Goal: Use online tool/utility: Utilize a website feature to perform a specific function

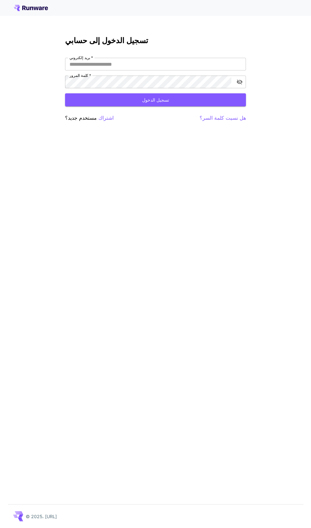
type input "**********"
click button "تسجيل الدخول" at bounding box center [155, 99] width 181 height 13
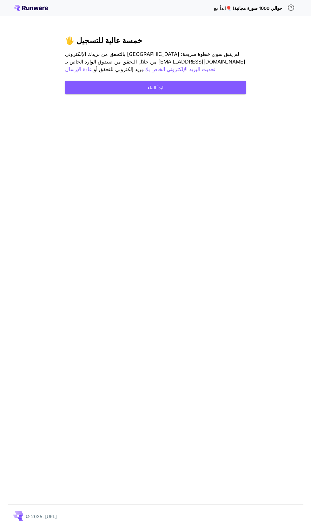
click at [187, 84] on button "ابدأ البناء" at bounding box center [155, 87] width 181 height 13
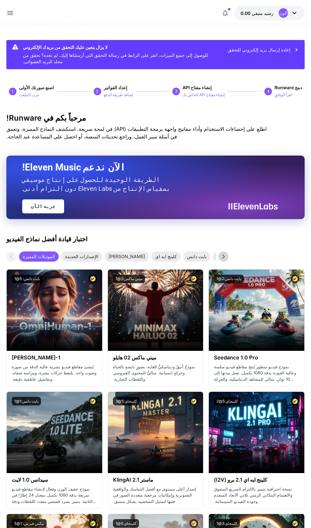
click at [283, 50] on font "إعادة إرسال بريد إلكتروني للتحقق" at bounding box center [259, 49] width 63 height 5
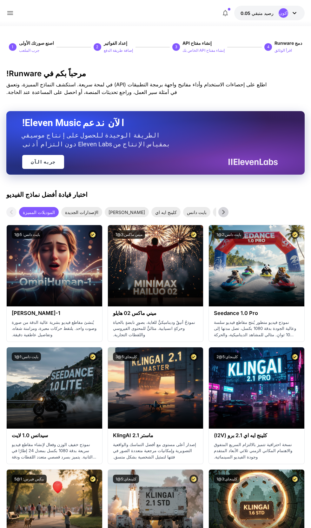
click at [296, 12] on icon at bounding box center [295, 13] width 8 height 8
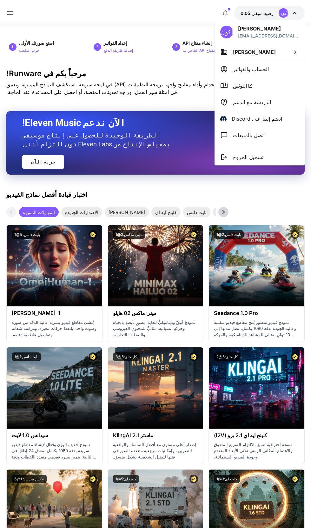
click at [181, 61] on div at bounding box center [155, 264] width 311 height 528
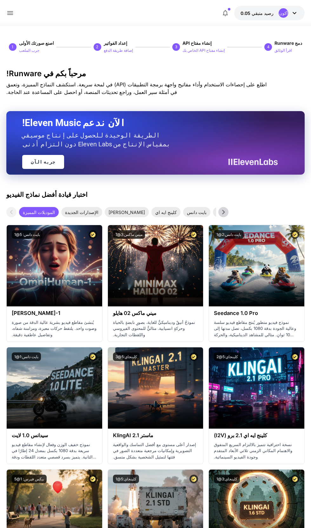
click at [13, 13] on icon at bounding box center [10, 13] width 8 height 8
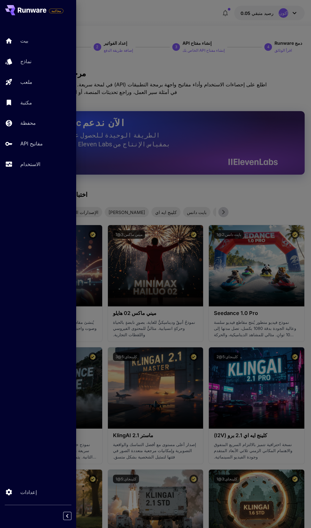
click at [39, 63] on div "نماذج" at bounding box center [45, 61] width 51 height 8
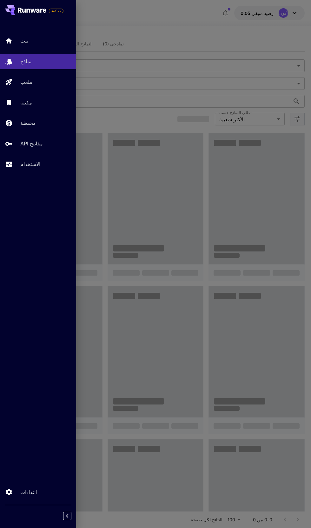
click at [46, 104] on div "مكتبة" at bounding box center [45, 103] width 51 height 8
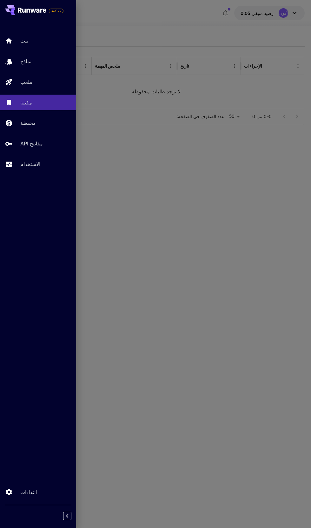
click at [24, 41] on font "بيت" at bounding box center [24, 40] width 8 height 6
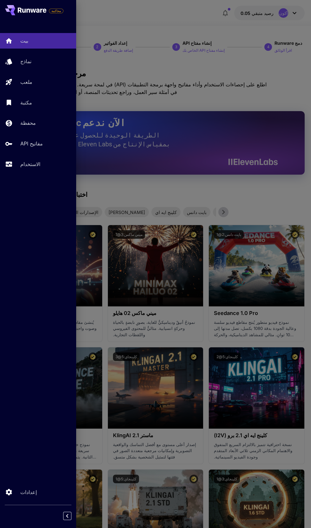
click at [237, 77] on div at bounding box center [155, 264] width 311 height 528
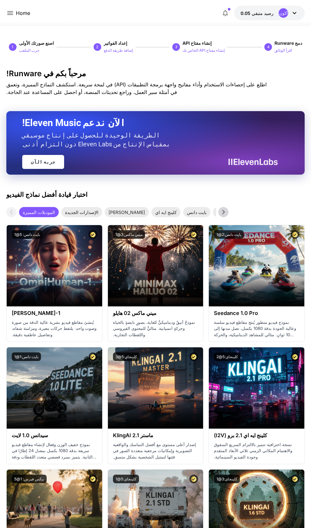
click at [80, 212] on font "الإصدارات الجديدة" at bounding box center [81, 212] width 33 height 5
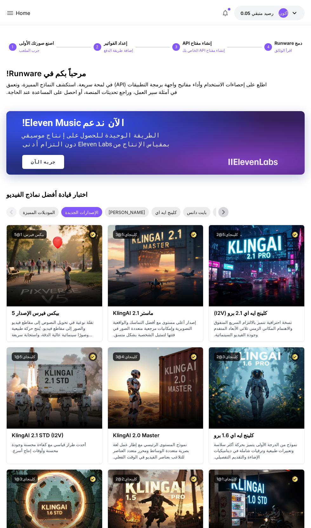
click at [21, 10] on p "Home" at bounding box center [23, 13] width 14 height 8
click at [22, 13] on p "Home" at bounding box center [23, 13] width 14 height 8
click at [21, 13] on p "Home" at bounding box center [23, 13] width 14 height 8
click at [24, 13] on p "Home" at bounding box center [23, 13] width 14 height 8
click at [10, 13] on icon at bounding box center [10, 13] width 6 height 4
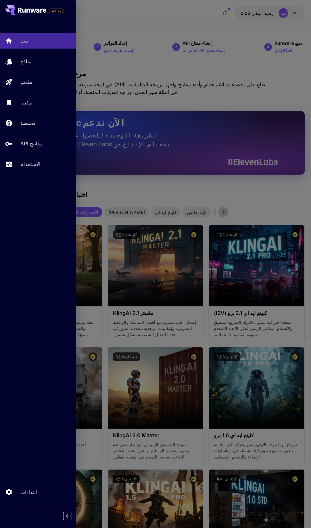
click at [45, 82] on div "ملعب" at bounding box center [45, 82] width 51 height 8
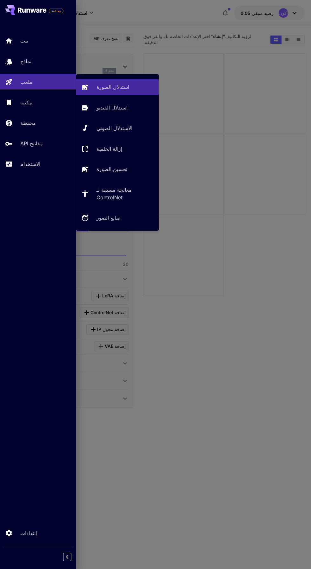
click at [127, 109] on div "استدلال الفيديو" at bounding box center [125, 108] width 57 height 8
type input "**********"
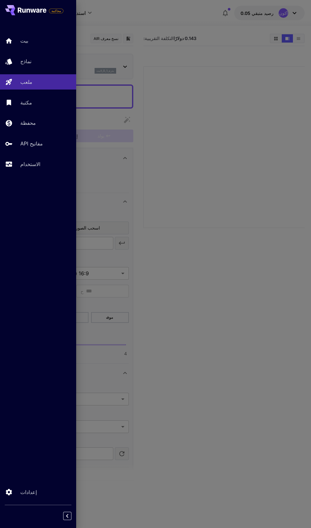
click at [235, 160] on div at bounding box center [155, 264] width 311 height 528
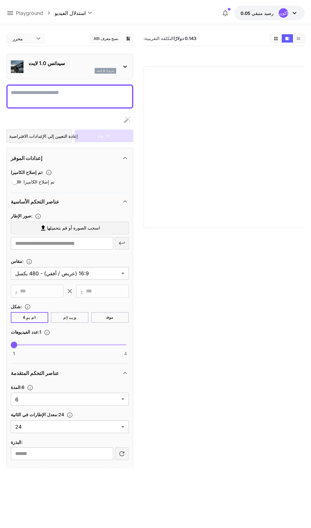
click at [85, 93] on textarea "تم إصلاح الكاميرا" at bounding box center [70, 96] width 118 height 15
click at [77, 94] on textarea "تم إصلاح الكاميرا" at bounding box center [70, 96] width 118 height 15
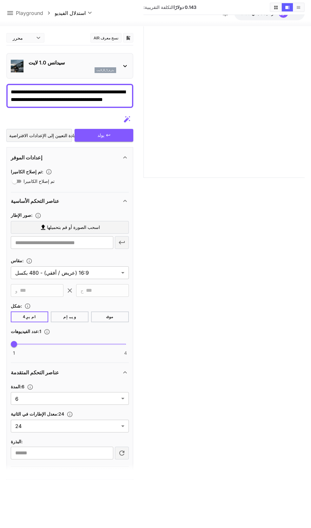
scroll to position [140, 0]
type textarea "**********"
click at [125, 354] on body "**********" at bounding box center [155, 239] width 311 height 578
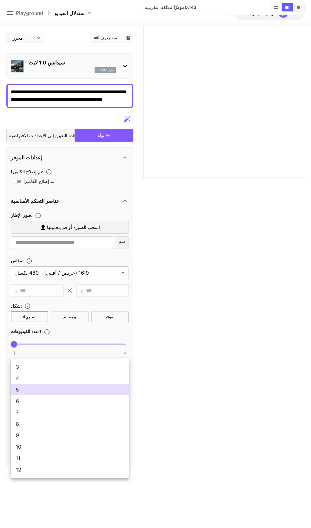
click at [57, 473] on span "12" at bounding box center [70, 470] width 108 height 8
type input "**"
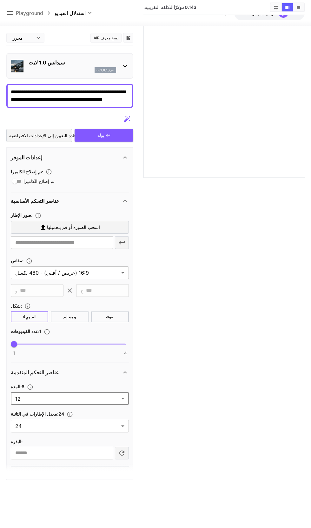
click at [123, 382] on body "**********" at bounding box center [155, 239] width 311 height 578
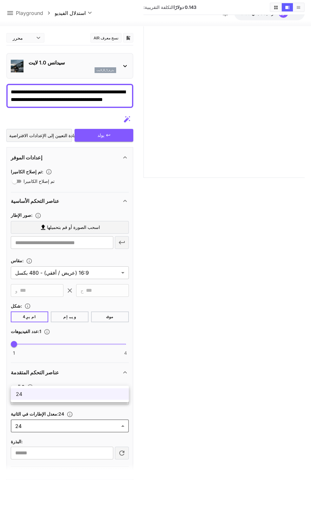
click at [187, 410] on div at bounding box center [155, 264] width 311 height 528
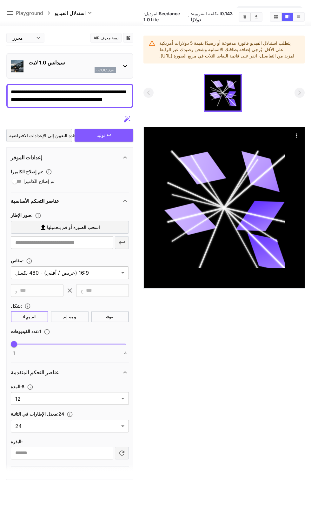
scroll to position [0, 0]
